Goal: Task Accomplishment & Management: Use online tool/utility

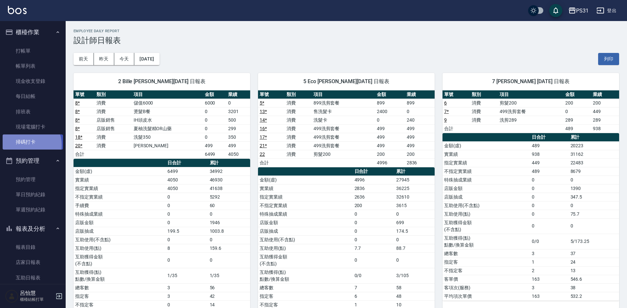
click at [26, 145] on link "掃碼打卡" at bounding box center [33, 141] width 60 height 15
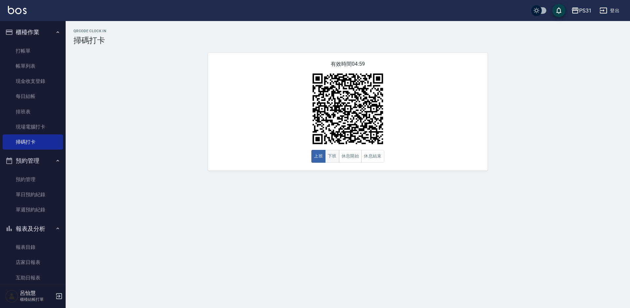
click at [332, 154] on button "下班" at bounding box center [332, 156] width 14 height 13
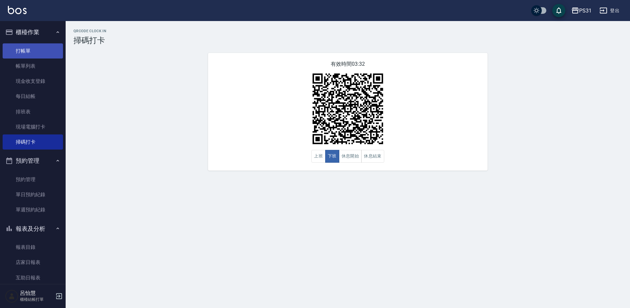
drag, startPoint x: 139, startPoint y: 1, endPoint x: 28, endPoint y: 56, distance: 123.6
click at [28, 56] on link "打帳單" at bounding box center [33, 50] width 60 height 15
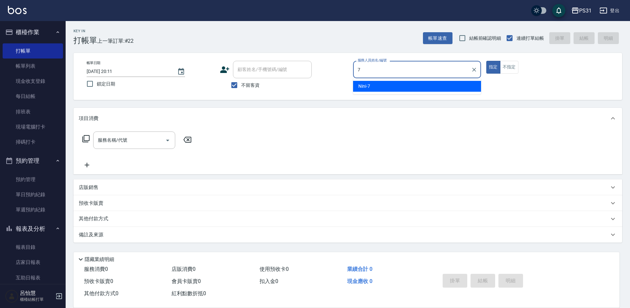
type input "7"
type button "true"
type input "Nini-7"
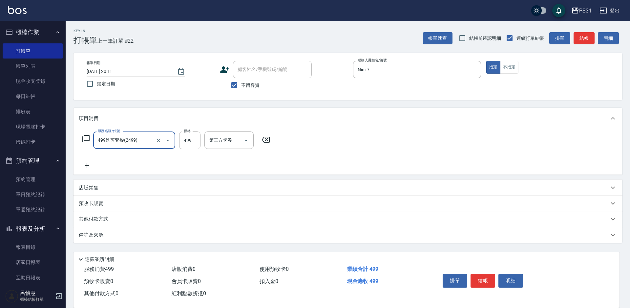
type input "499洗剪套餐(2499)"
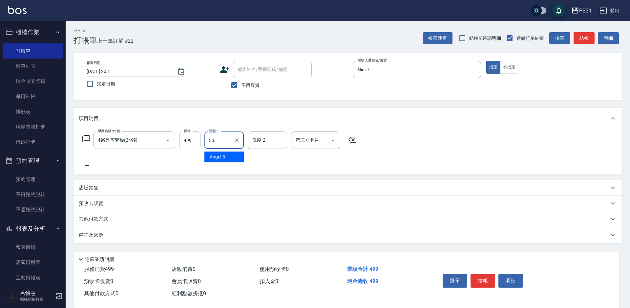
type input "高彗珊-33"
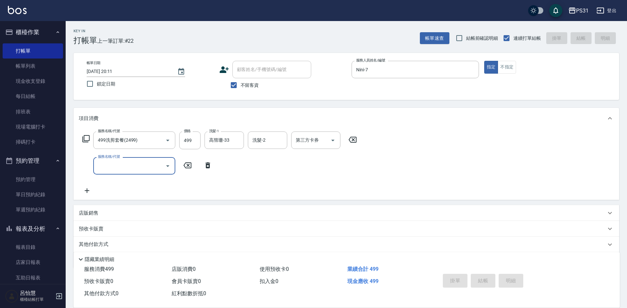
type input "[DATE] 20:12"
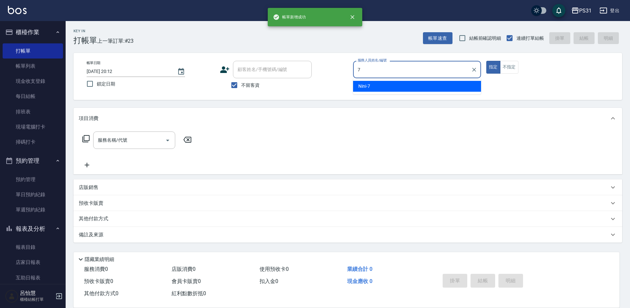
type input "Nini-7"
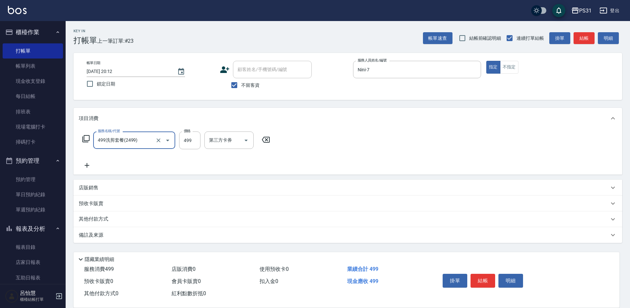
type input "499洗剪套餐(2499)"
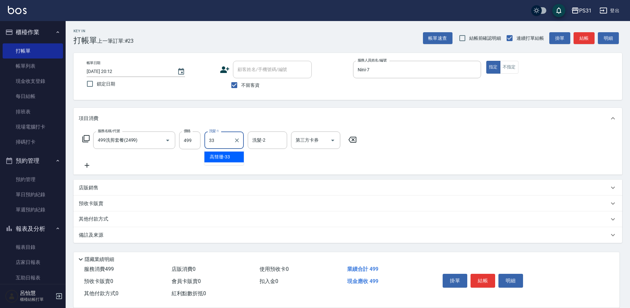
type input "高彗珊-33"
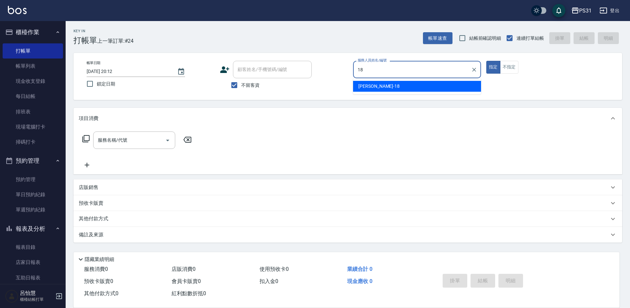
type input "[PERSON_NAME]-18"
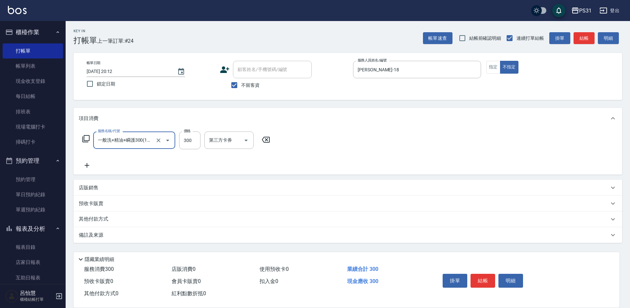
type input "一般洗+精油+瞬護300(1300)"
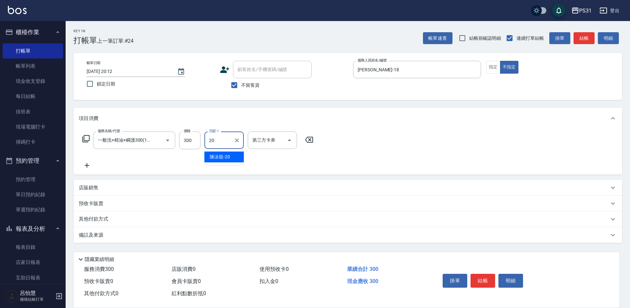
type input "陳泳龍-20"
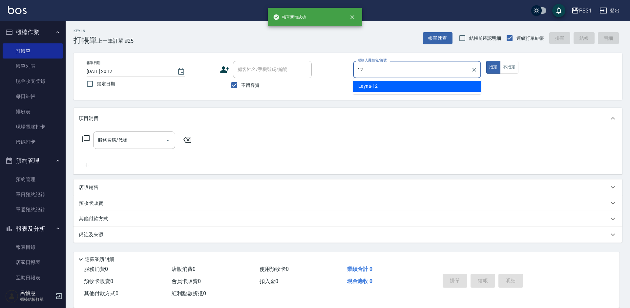
type input "Layna-12"
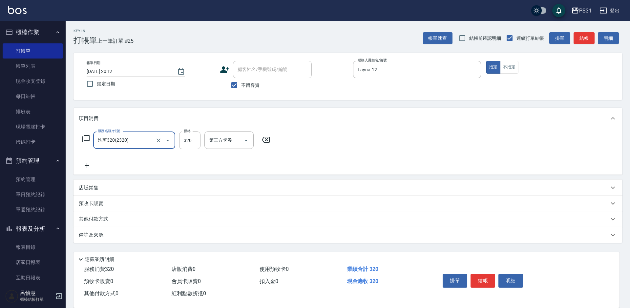
type input "洗剪320(2320)"
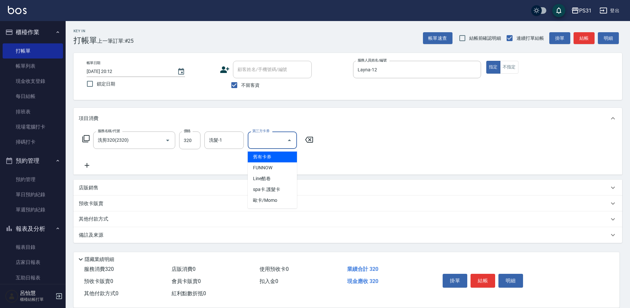
type input "舊有卡券"
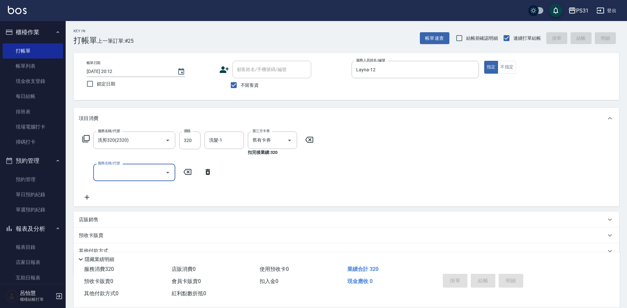
type input "[DATE] 20:13"
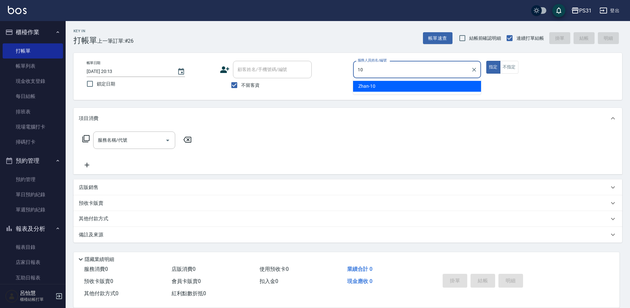
type input "Zhan-10"
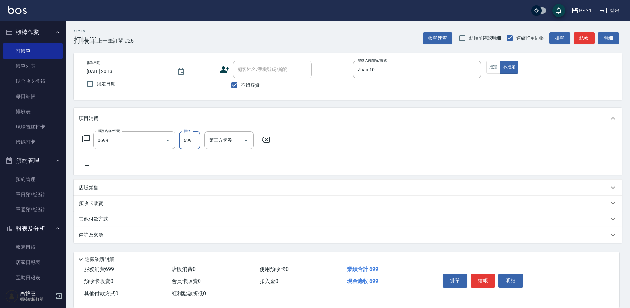
type input "精油699(0699)"
type input "羊羊-23"
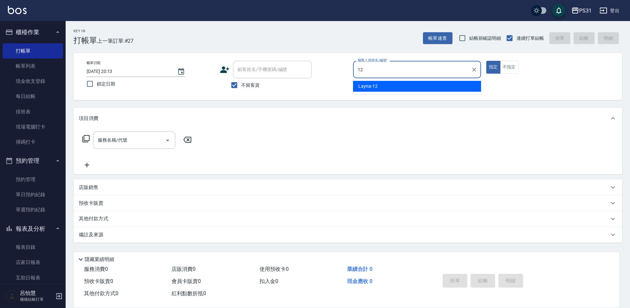
type input "Layna-12"
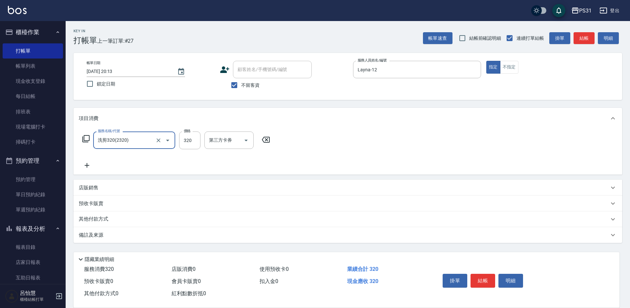
type input "洗剪320(2320)"
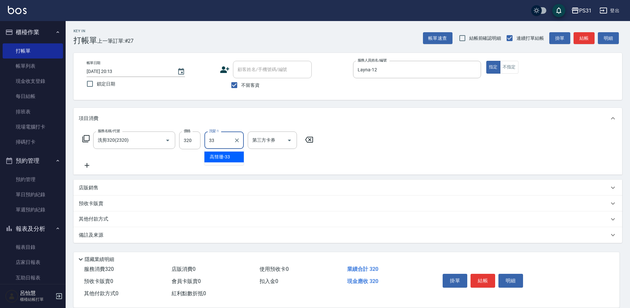
type input "高彗珊-33"
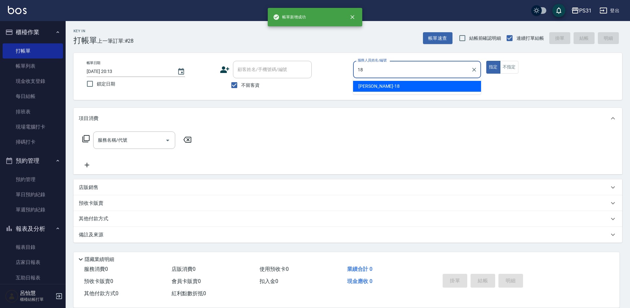
type input "[PERSON_NAME]-18"
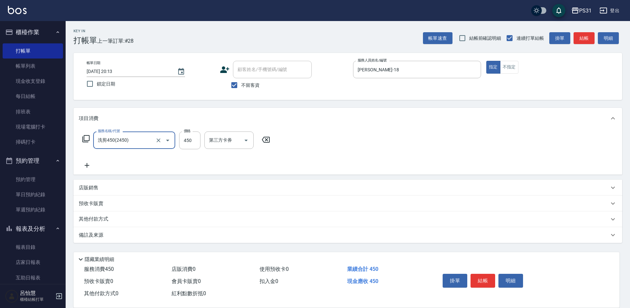
type input "洗剪450(2450)"
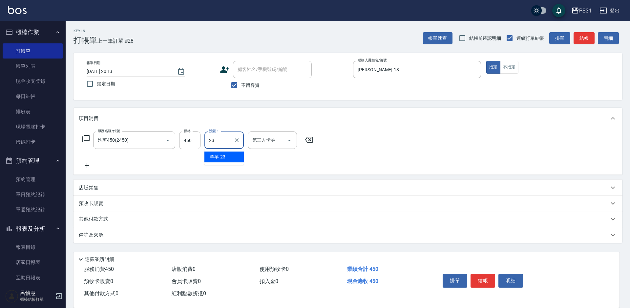
type input "羊羊-23"
type input "舊有卡券"
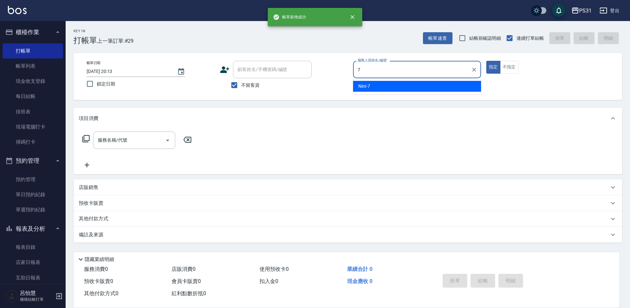
type input "Nini-7"
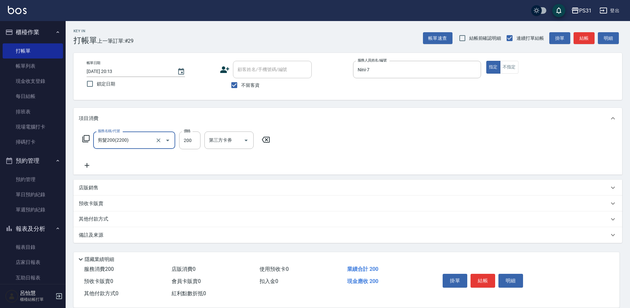
type input "剪髮200(2200)"
type input "300"
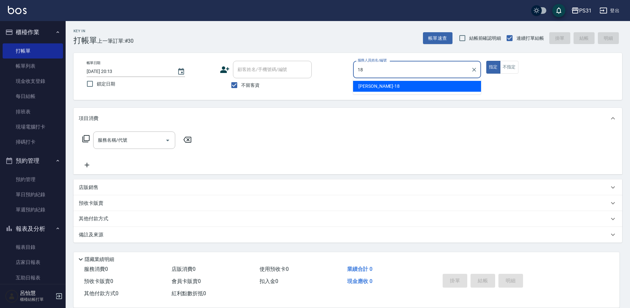
type input "[PERSON_NAME]-18"
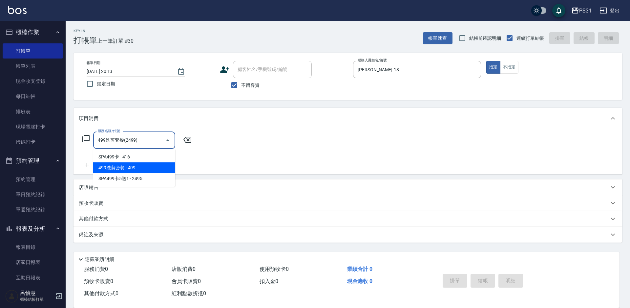
type input "499洗剪套餐(2499)"
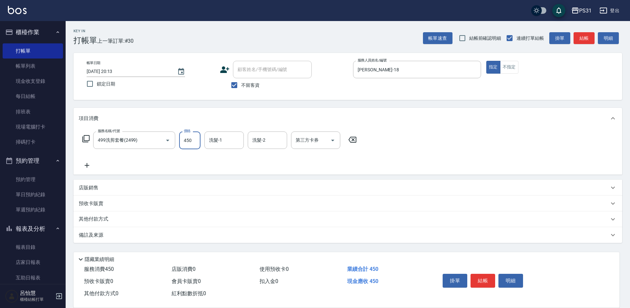
type input "450"
type input "陳泳龍-20"
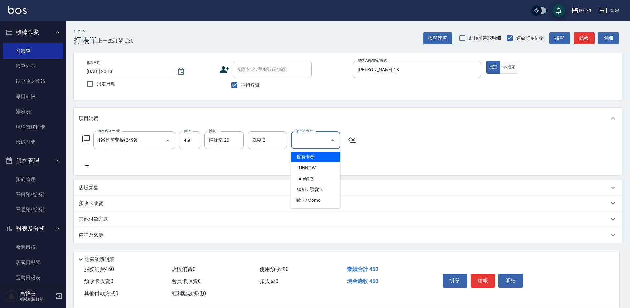
type input "舊有卡券"
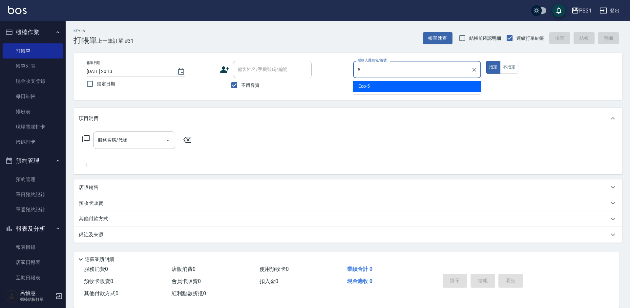
type input "Eco-5"
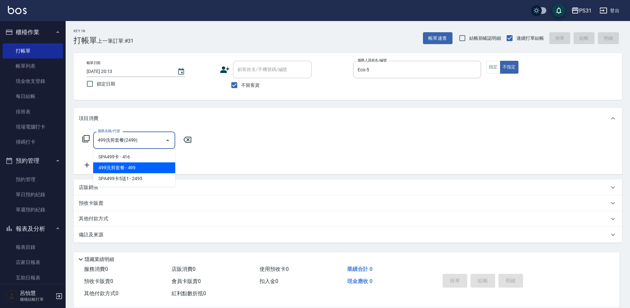
type input "499洗剪套餐(2499)"
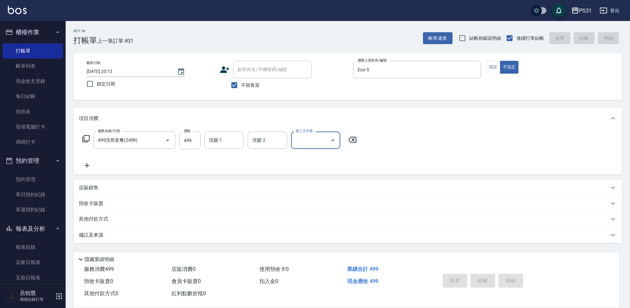
type input "[DATE] 20:14"
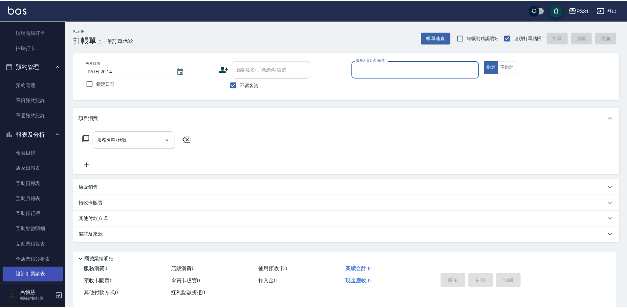
scroll to position [164, 0]
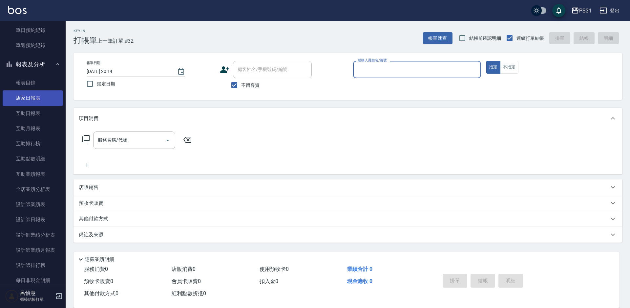
click at [42, 99] on link "店家日報表" at bounding box center [33, 97] width 60 height 15
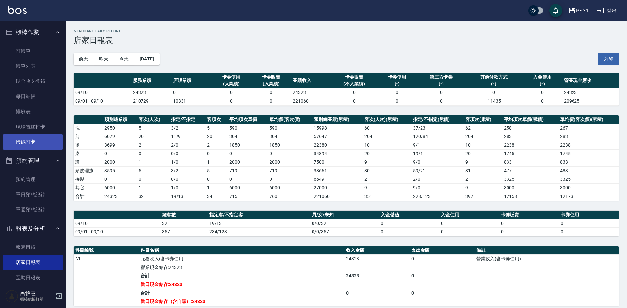
click at [9, 141] on link "掃碼打卡" at bounding box center [33, 141] width 60 height 15
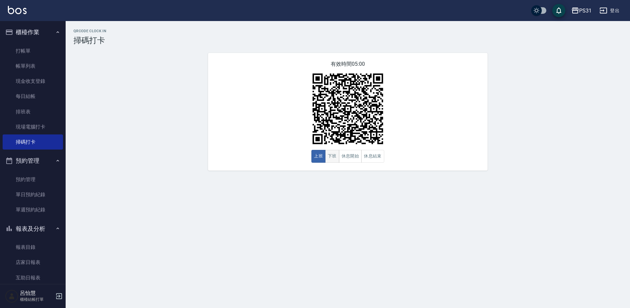
click at [332, 158] on button "下班" at bounding box center [332, 156] width 14 height 13
